Goal: Find specific page/section: Find specific page/section

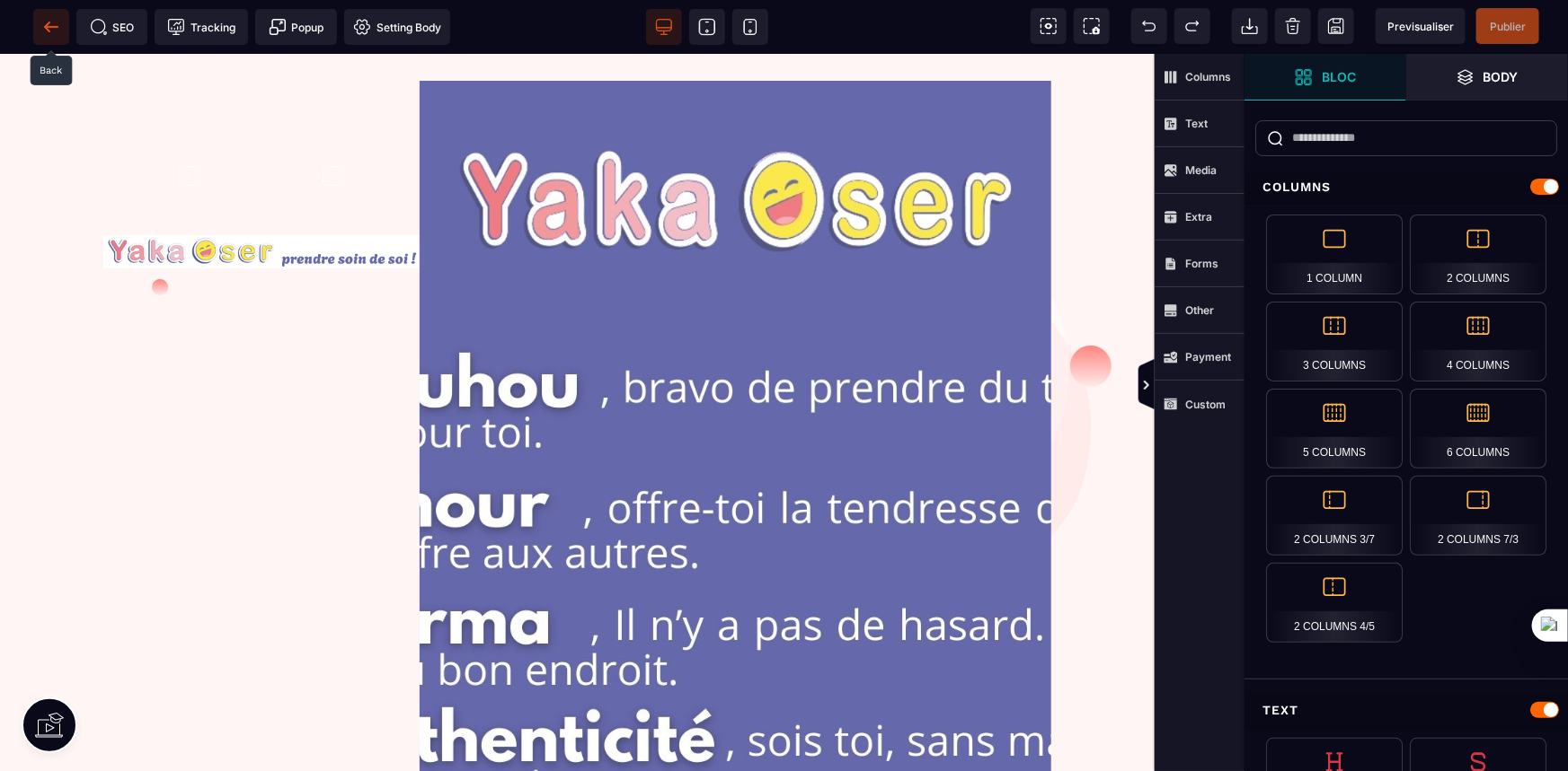
click at [56, 29] on icon at bounding box center [51, 27] width 18 height 18
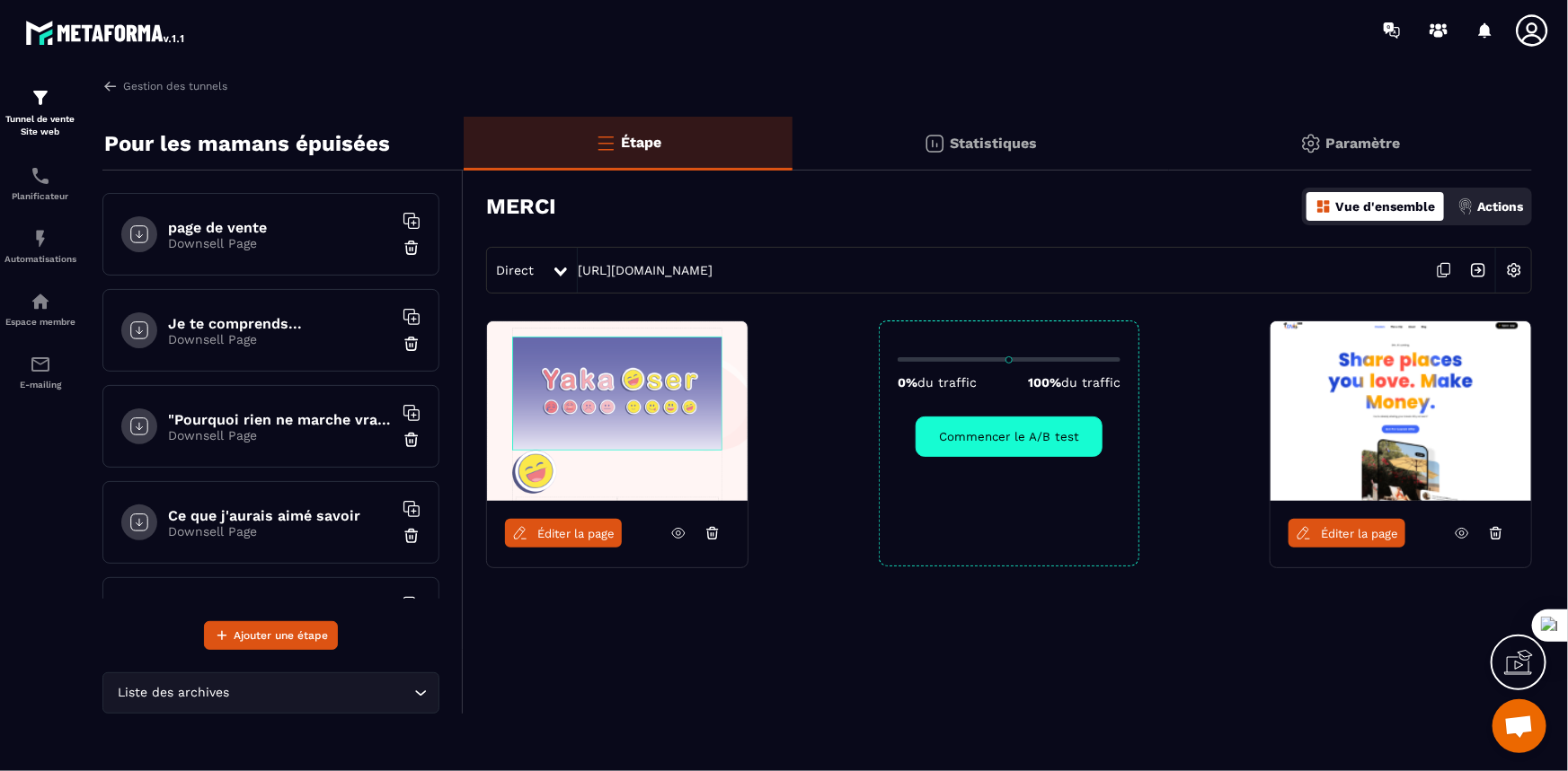
click at [223, 424] on h6 ""Pourquoi rien ne marche vraiment"" at bounding box center [280, 420] width 225 height 17
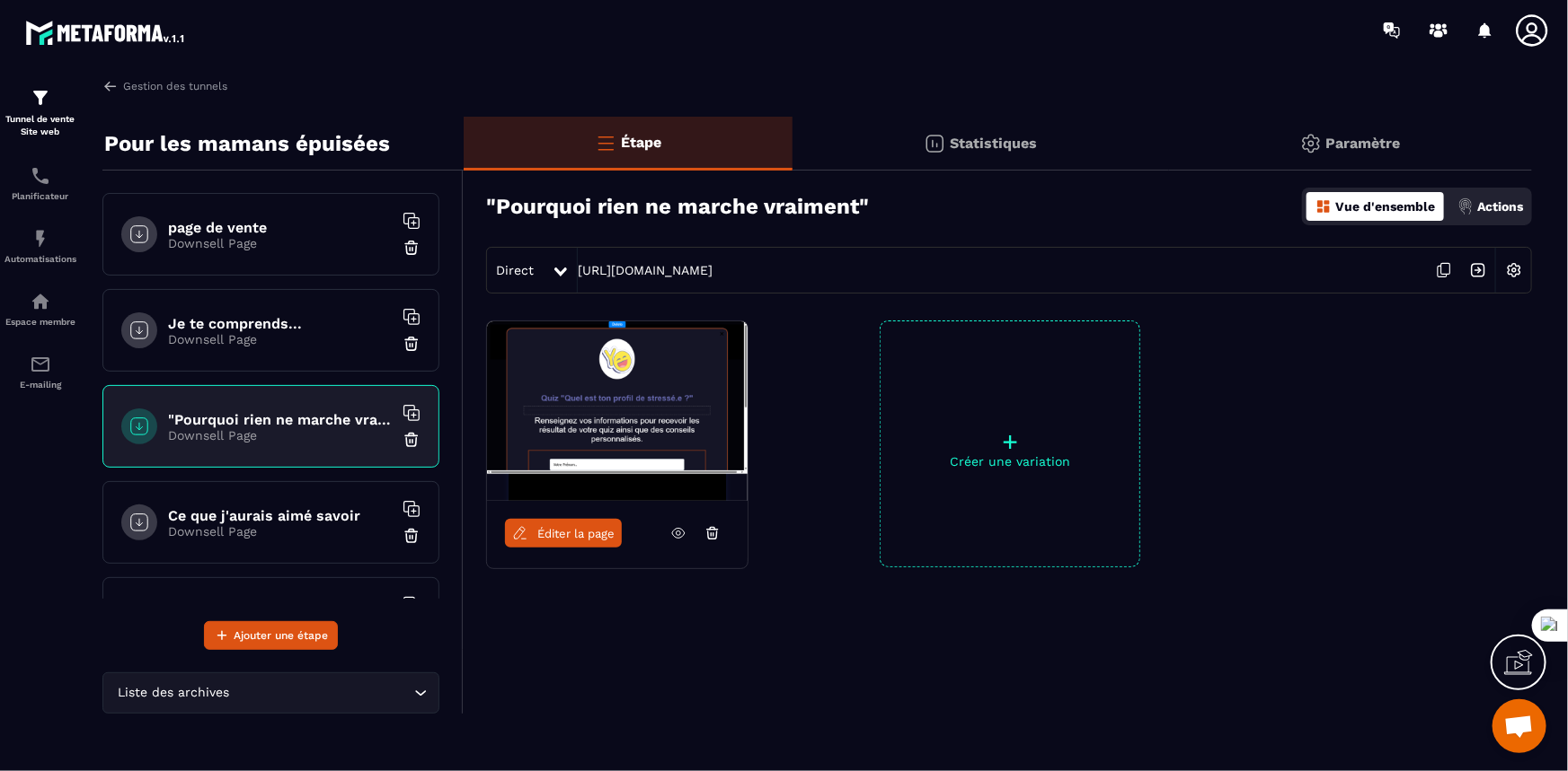
click at [243, 326] on h6 "Je te comprends..." at bounding box center [280, 324] width 225 height 17
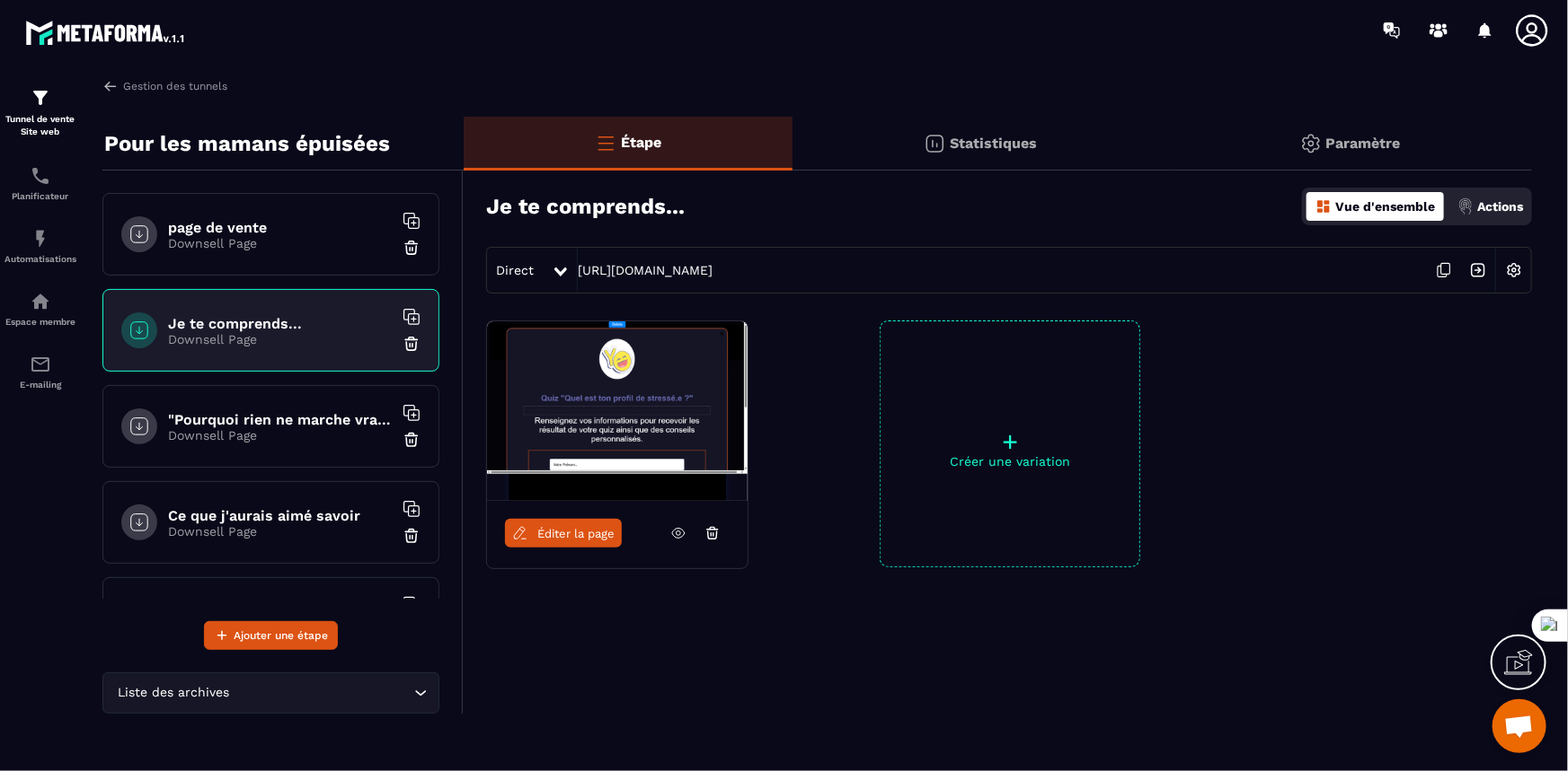
click at [261, 403] on div ""Pourquoi rien ne marche vraiment" Downsell Page" at bounding box center [271, 426] width 337 height 82
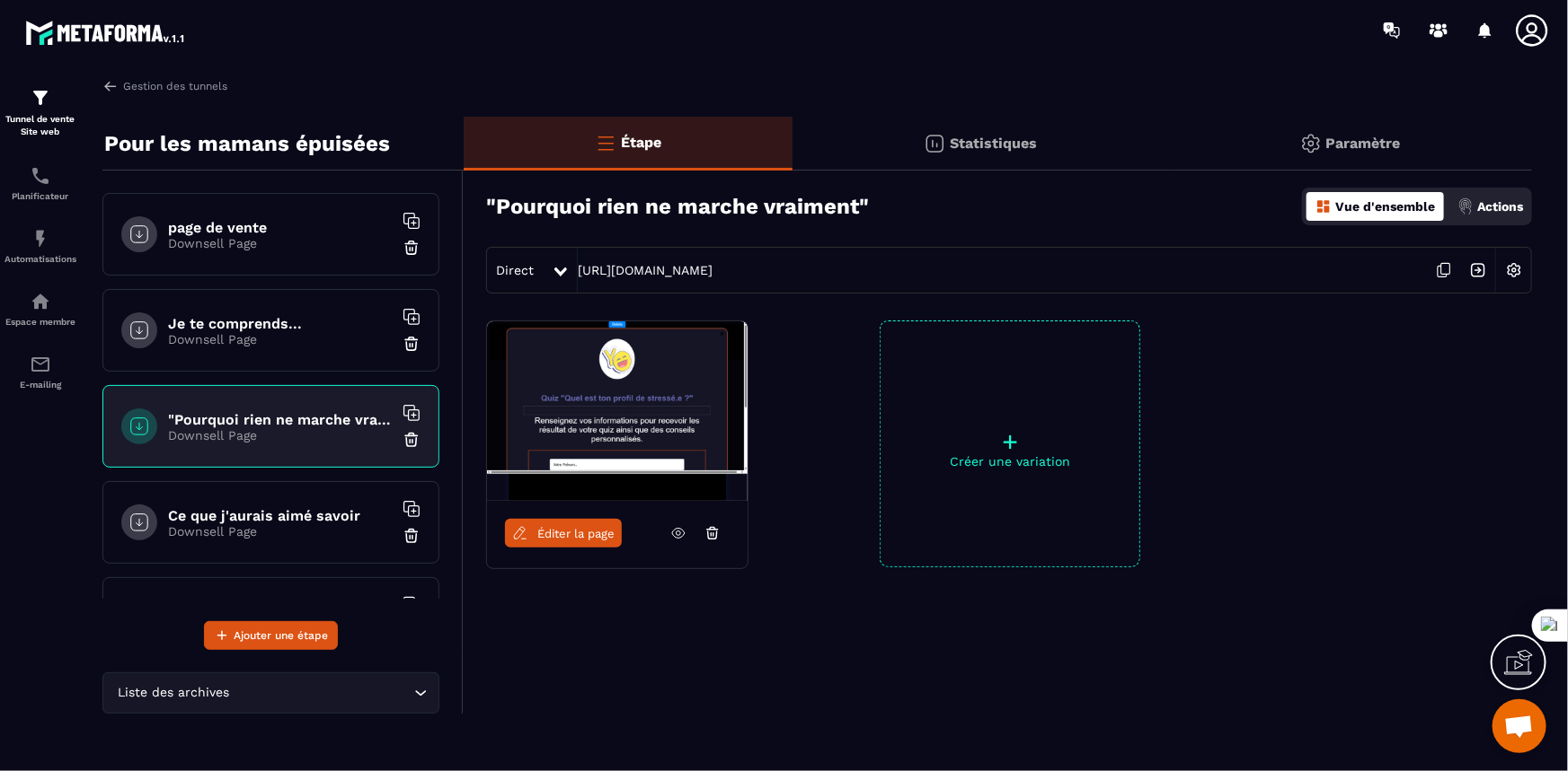
click at [563, 530] on span "Éditer la page" at bounding box center [576, 534] width 78 height 14
